Goal: Information Seeking & Learning: Understand process/instructions

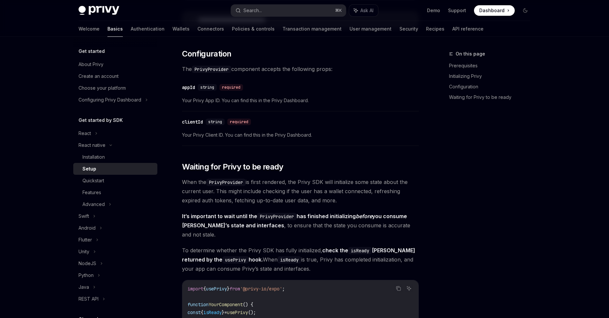
scroll to position [318, 0]
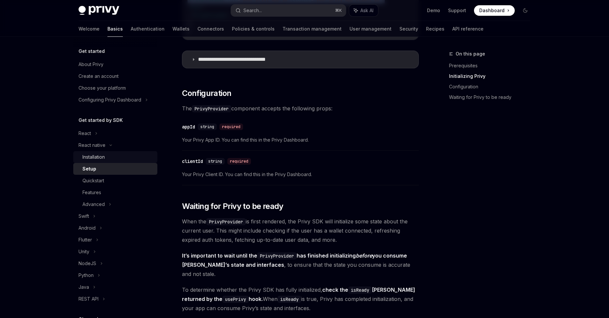
click at [98, 158] on div "Installation" at bounding box center [93, 157] width 22 height 8
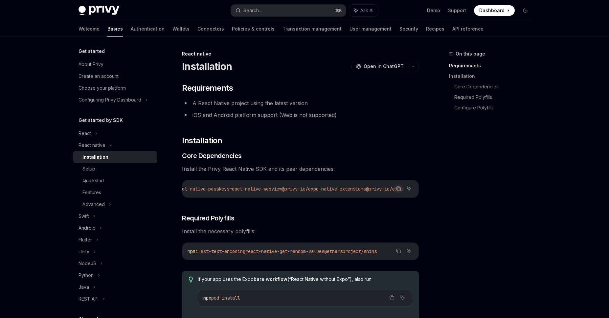
scroll to position [0, 364]
click at [349, 254] on span "@ethersproject/shims" at bounding box center [350, 251] width 53 height 6
drag, startPoint x: 338, startPoint y: 255, endPoint x: 421, endPoint y: 252, distance: 83.4
click at [397, 253] on icon "Copy the contents from the code block" at bounding box center [398, 251] width 3 height 3
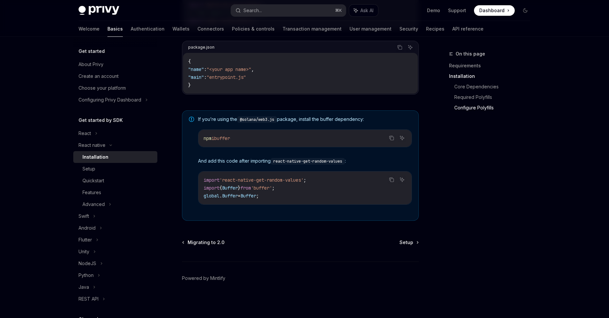
scroll to position [433, 0]
click at [101, 170] on div "Setup" at bounding box center [117, 169] width 71 height 8
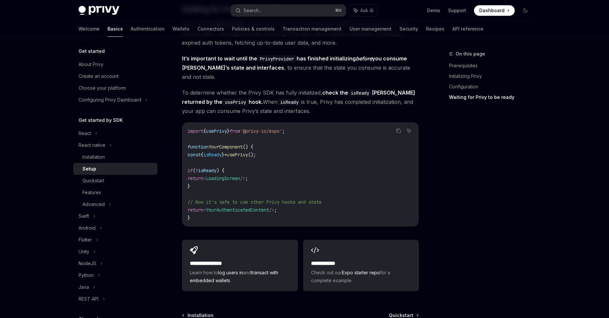
scroll to position [522, 0]
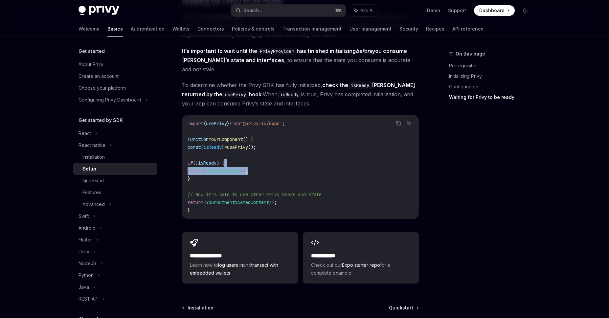
drag, startPoint x: 279, startPoint y: 165, endPoint x: 278, endPoint y: 157, distance: 8.2
click at [278, 157] on code "import { usePrivy } from '@privy-io/expo' ; function YourComponent () { const {…" at bounding box center [300, 166] width 226 height 95
click at [279, 155] on code "import { usePrivy } from '@privy-io/expo' ; function YourComponent () { const {…" at bounding box center [300, 166] width 226 height 95
drag, startPoint x: 281, startPoint y: 155, endPoint x: 280, endPoint y: 163, distance: 8.2
click at [280, 163] on code "import { usePrivy } from '@privy-io/expo' ; function YourComponent () { const {…" at bounding box center [300, 166] width 226 height 95
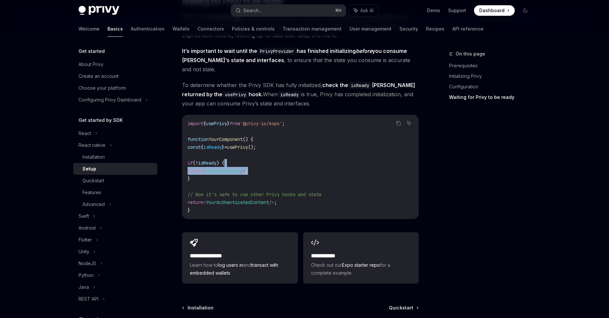
click at [275, 166] on code "import { usePrivy } from '@privy-io/expo' ; function YourComponent () { const {…" at bounding box center [300, 166] width 226 height 95
drag, startPoint x: 277, startPoint y: 165, endPoint x: 282, endPoint y: 159, distance: 8.2
click at [282, 159] on code "import { usePrivy } from '@privy-io/expo' ; function YourComponent () { const {…" at bounding box center [300, 166] width 226 height 95
click at [84, 158] on div "Installation" at bounding box center [93, 157] width 22 height 8
type textarea "*"
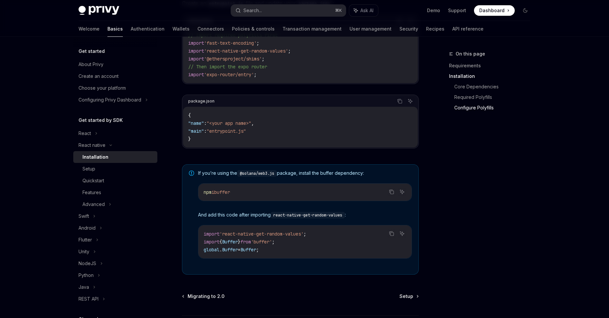
scroll to position [433, 0]
